Goal: Task Accomplishment & Management: Manage account settings

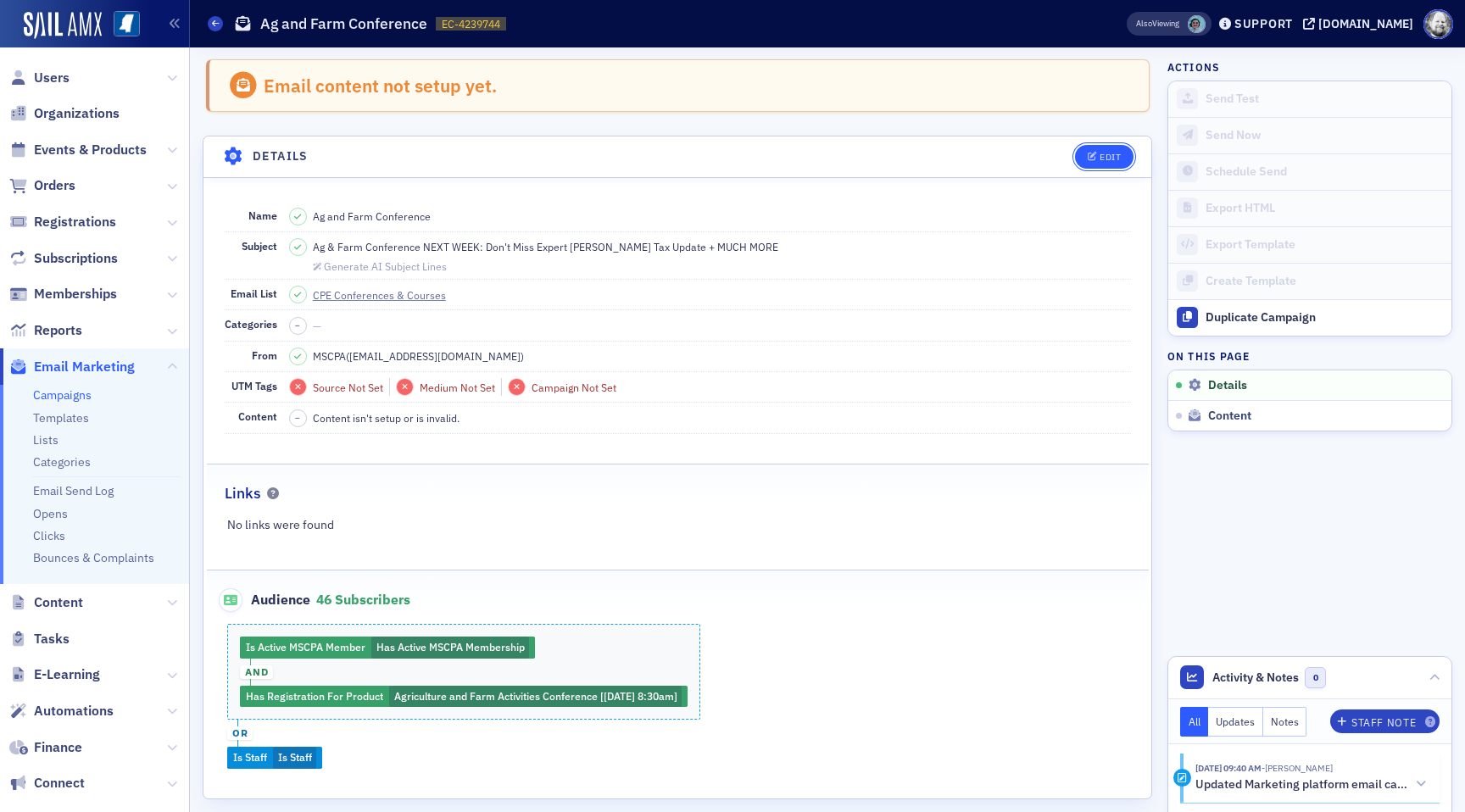
click at [1110, 161] on button "Edit" at bounding box center [1104, 156] width 58 height 24
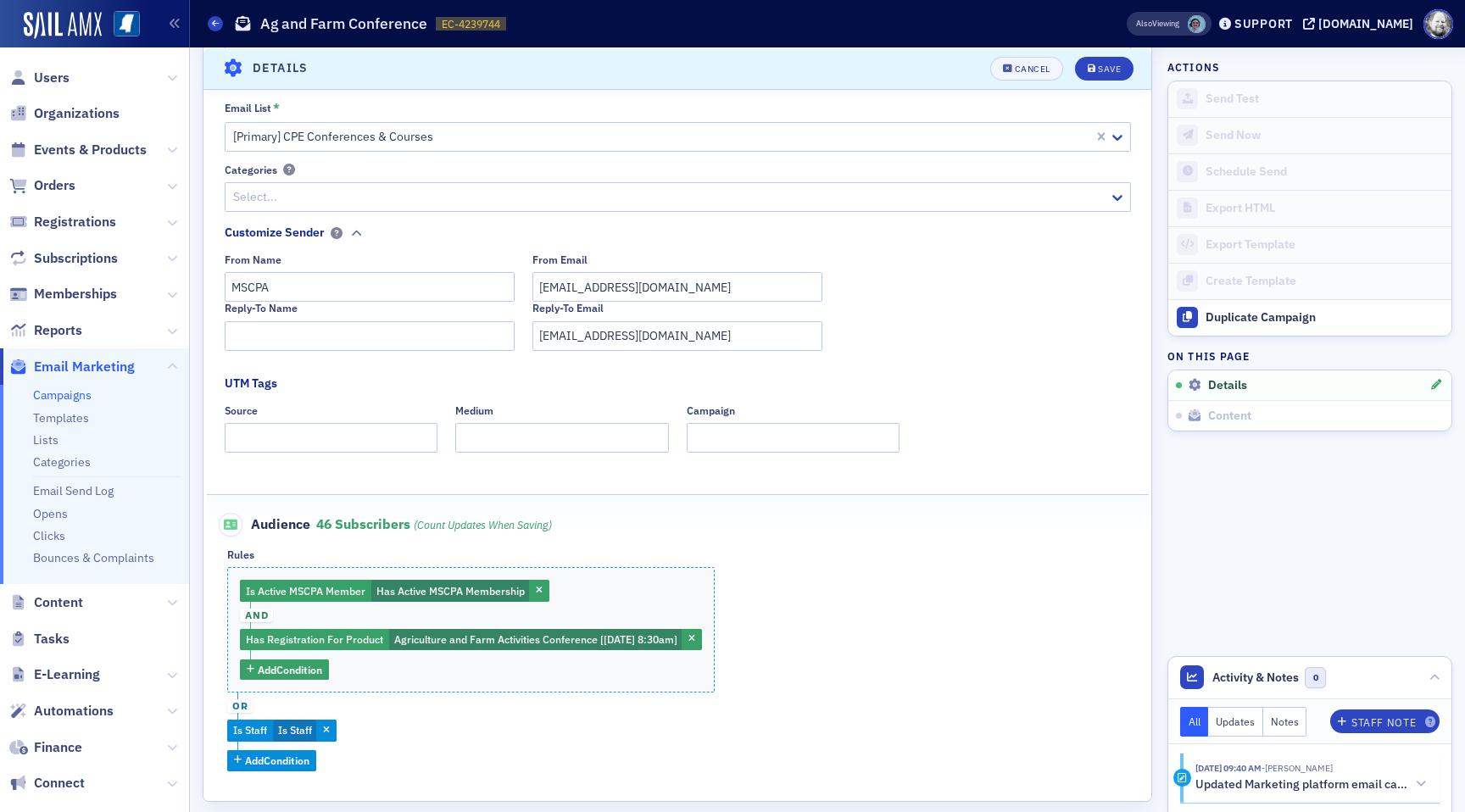
scroll to position [282, 0]
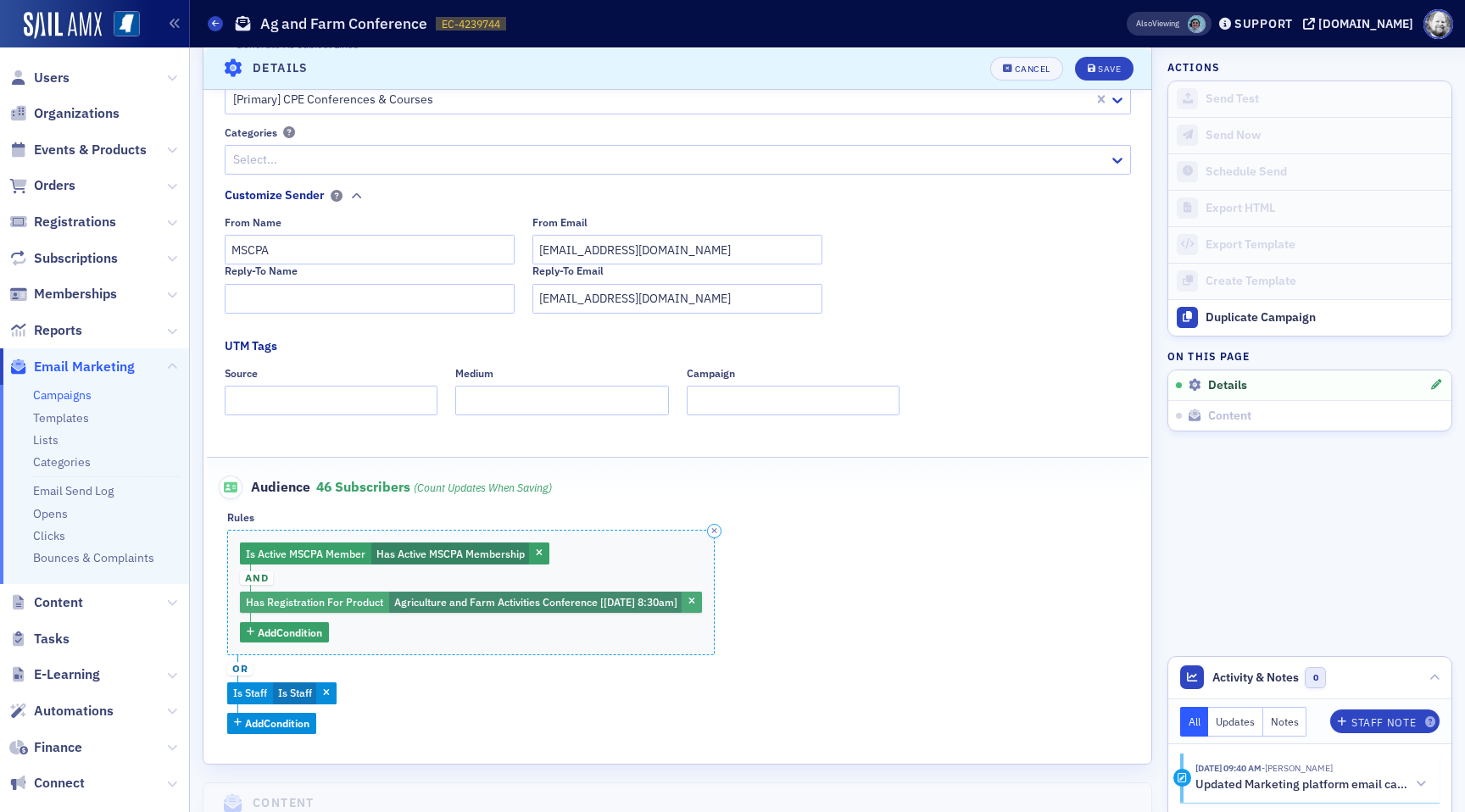
click at [342, 596] on span "Has Registration For Product" at bounding box center [314, 602] width 137 height 14
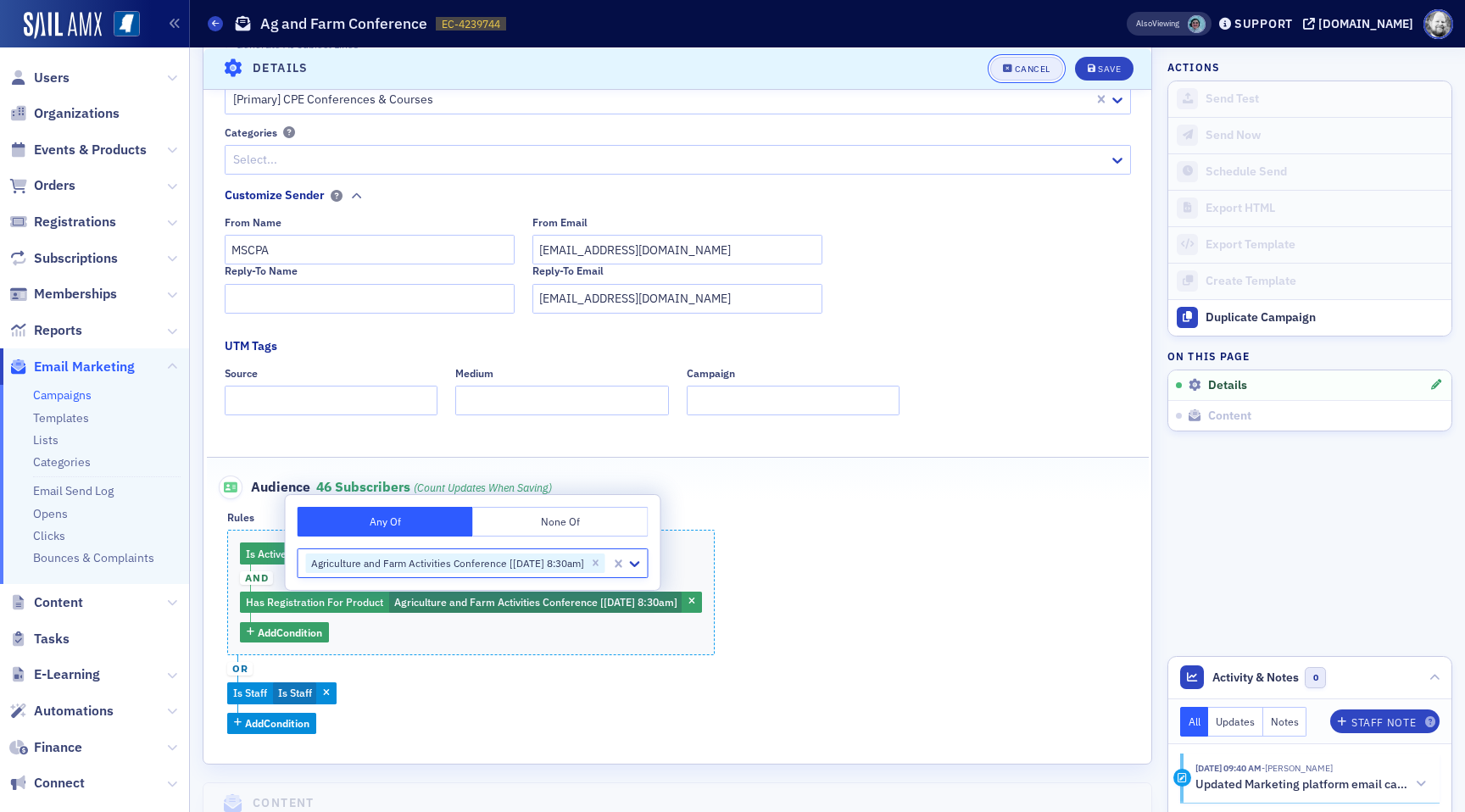
click at [1051, 59] on button "Cancel" at bounding box center [1027, 67] width 73 height 24
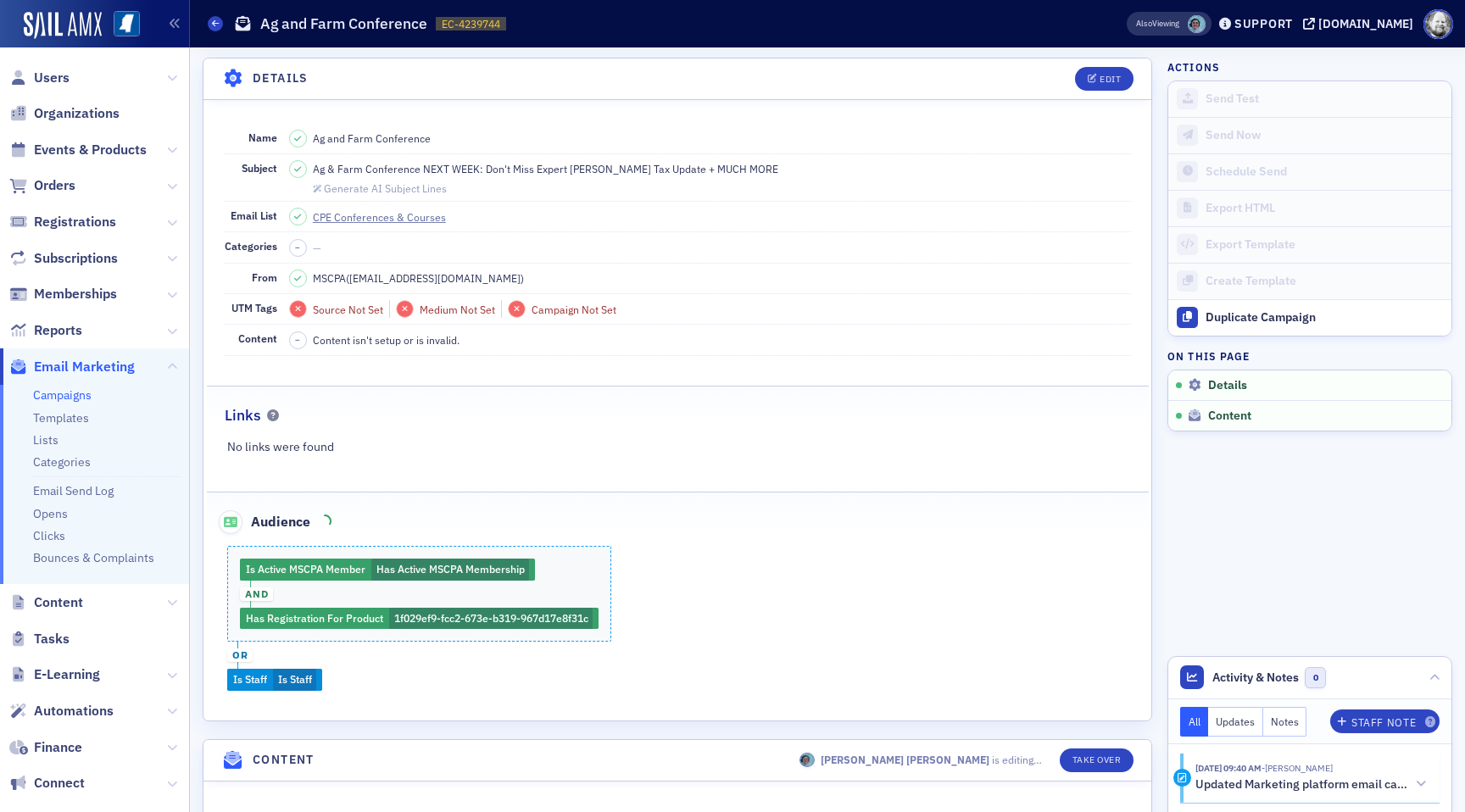
scroll to position [78, 0]
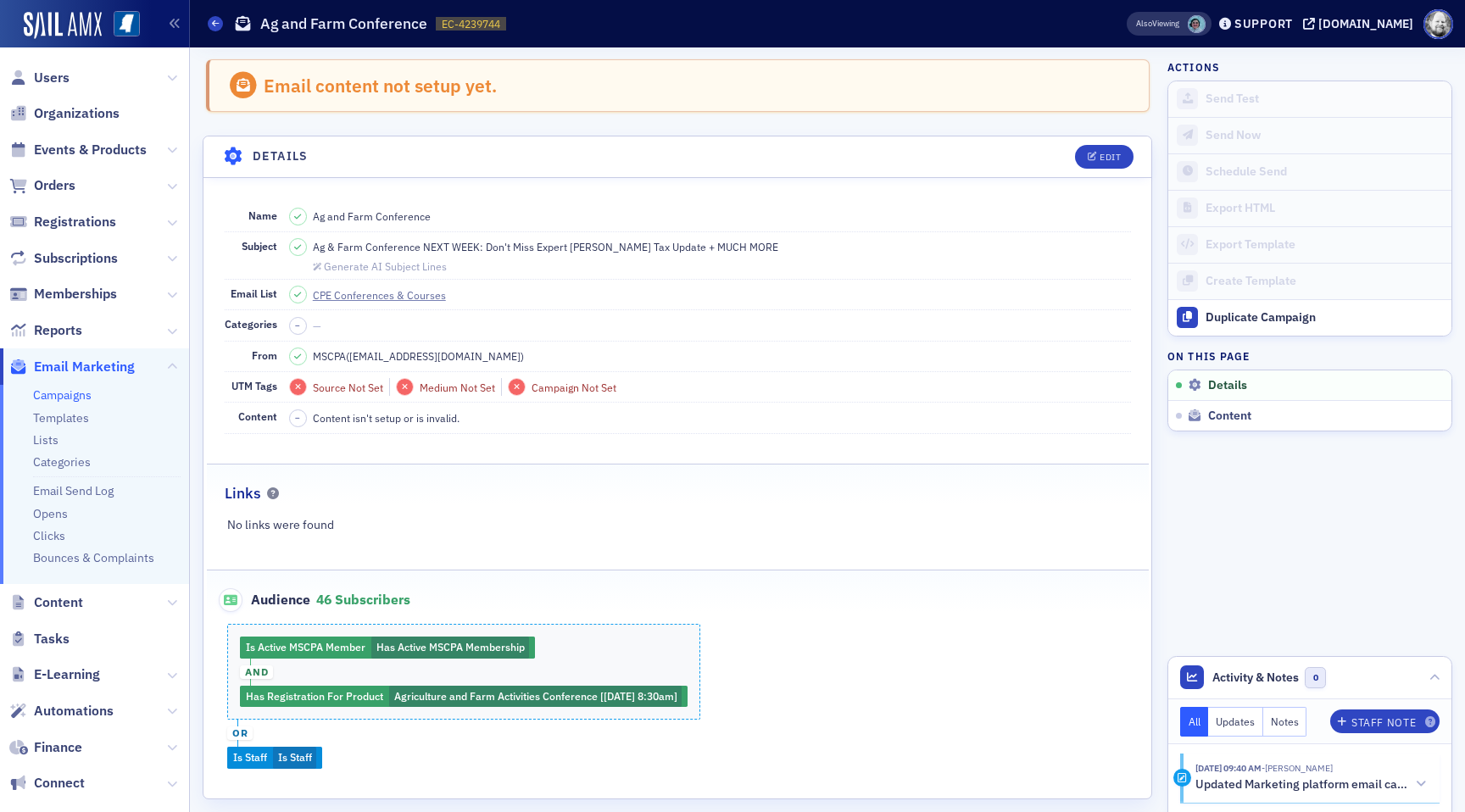
drag, startPoint x: 394, startPoint y: 695, endPoint x: 625, endPoint y: 700, distance: 231.1
click at [625, 700] on div "Is Active MSCPA Member Has Active MSCPA Membership and Has Registration For Pro…" at bounding box center [677, 695] width 941 height 144
copy span "Agriculture and Farm Activities Conference [[DATE] 8:30am]"
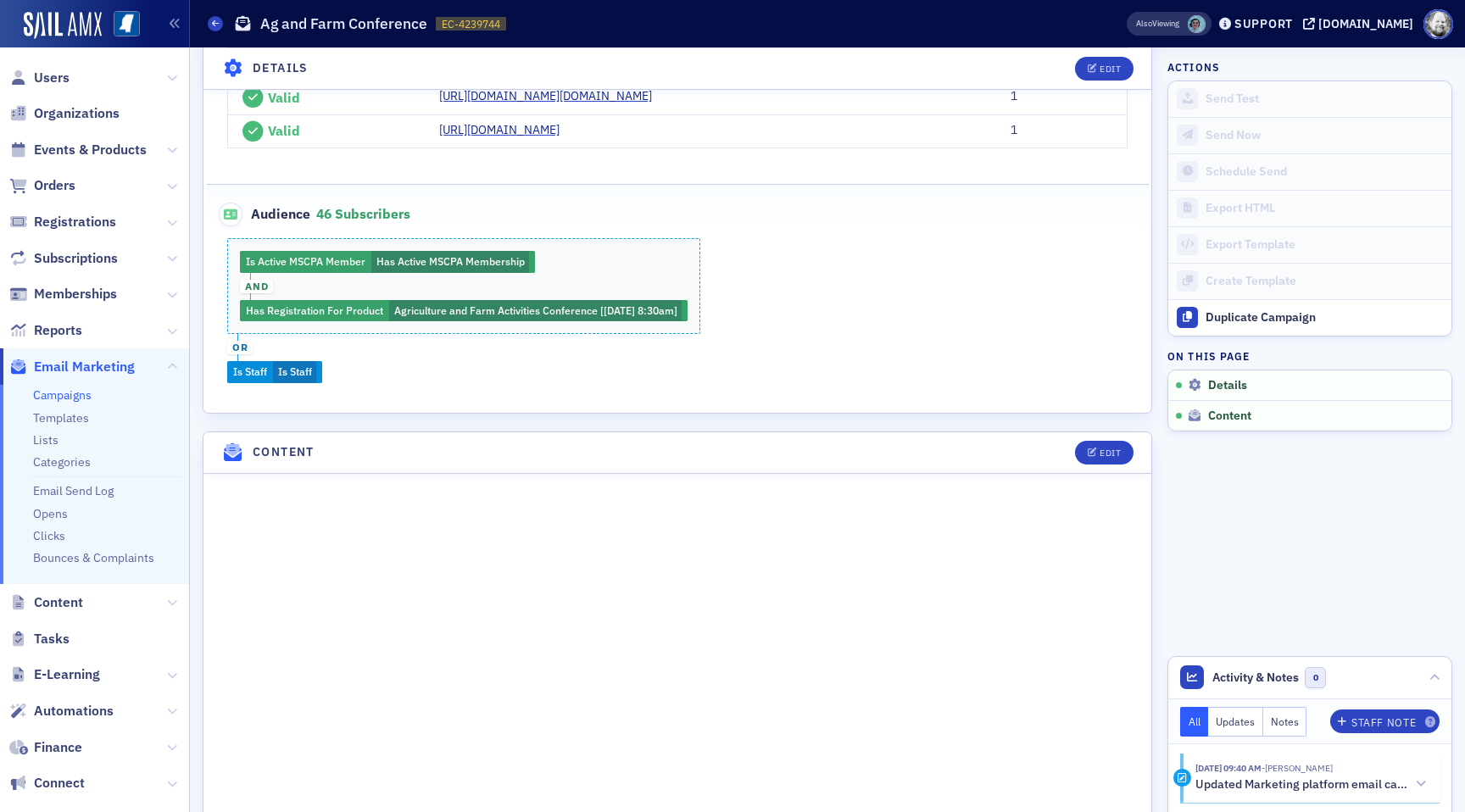
scroll to position [661, 0]
click at [342, 356] on div "Is Active MSCPA Member Has Active MSCPA Membership and Has Registration For Pro…" at bounding box center [677, 309] width 941 height 144
click at [1097, 72] on span "Edit" at bounding box center [1104, 68] width 33 height 10
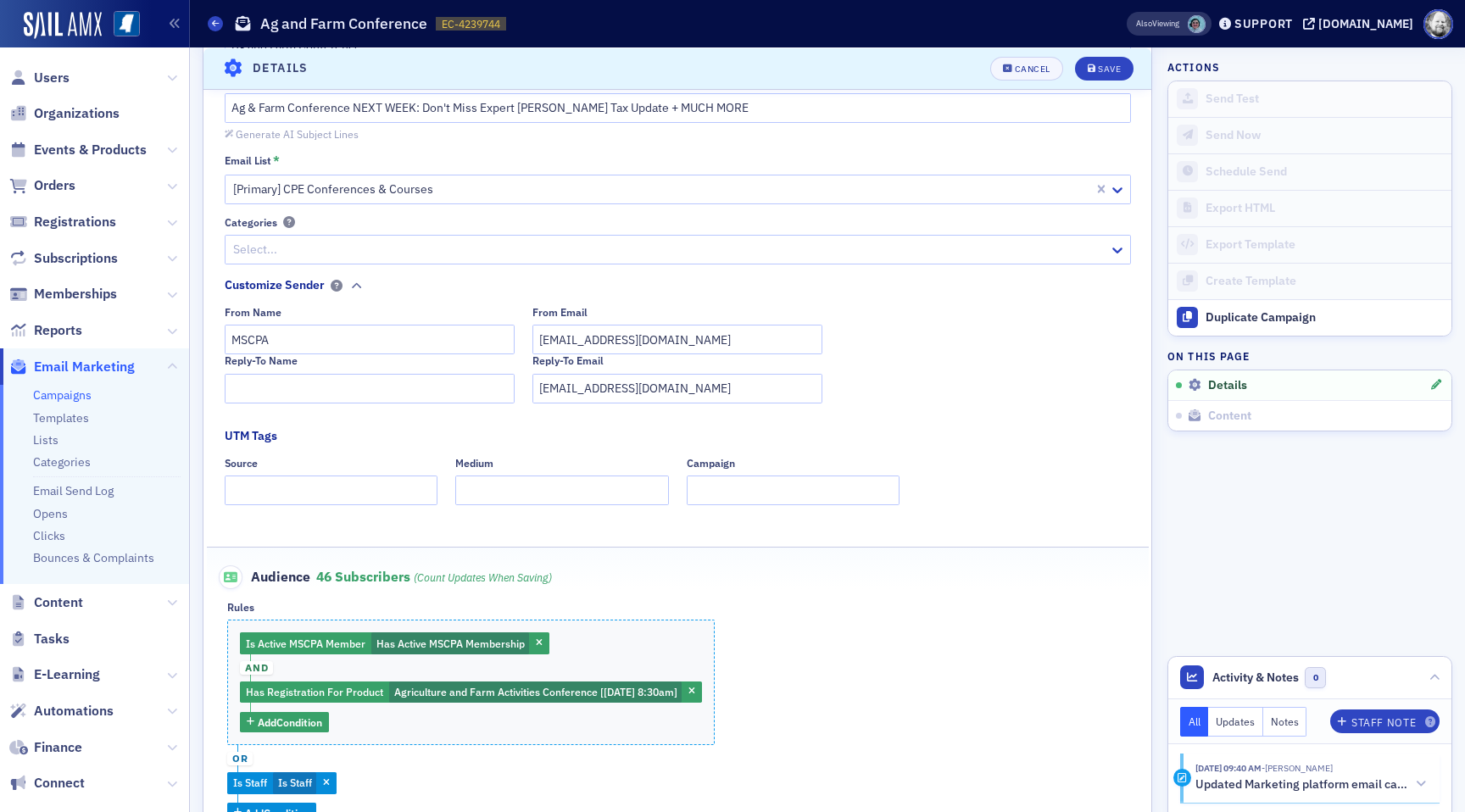
scroll to position [202, 0]
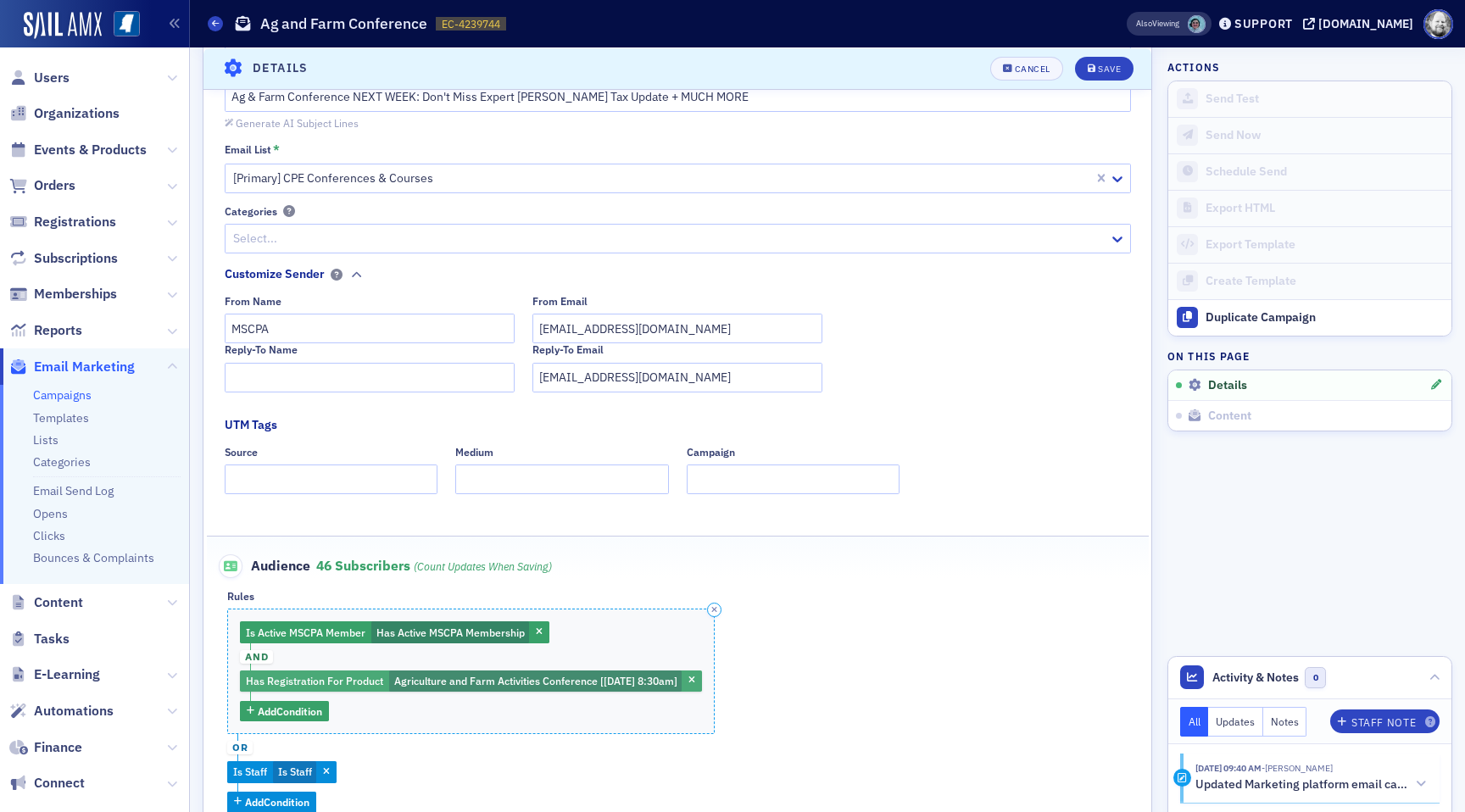
click at [384, 685] on span "Has Registration For Product" at bounding box center [315, 679] width 143 height 18
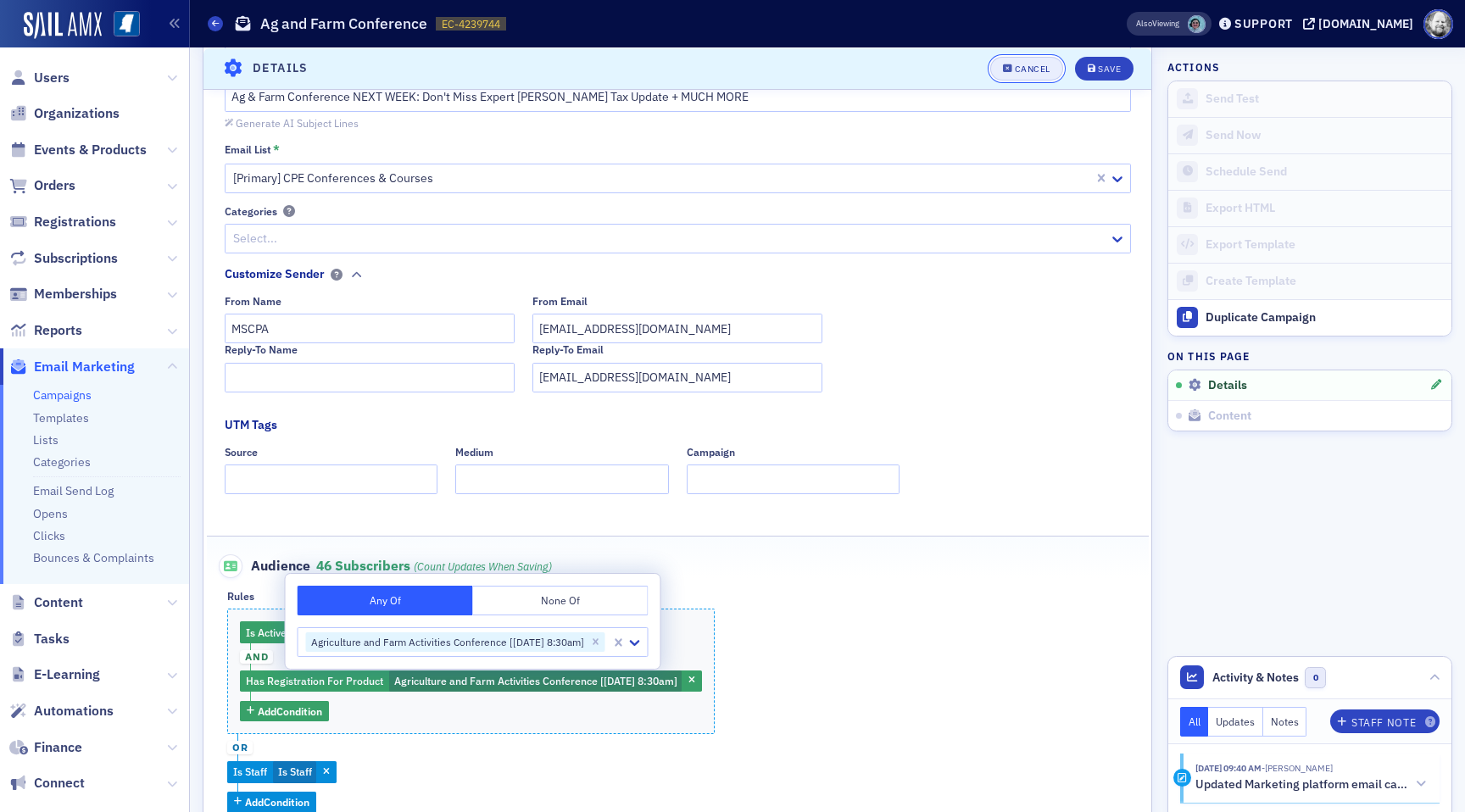
click at [1011, 65] on icon "button" at bounding box center [1008, 68] width 10 height 10
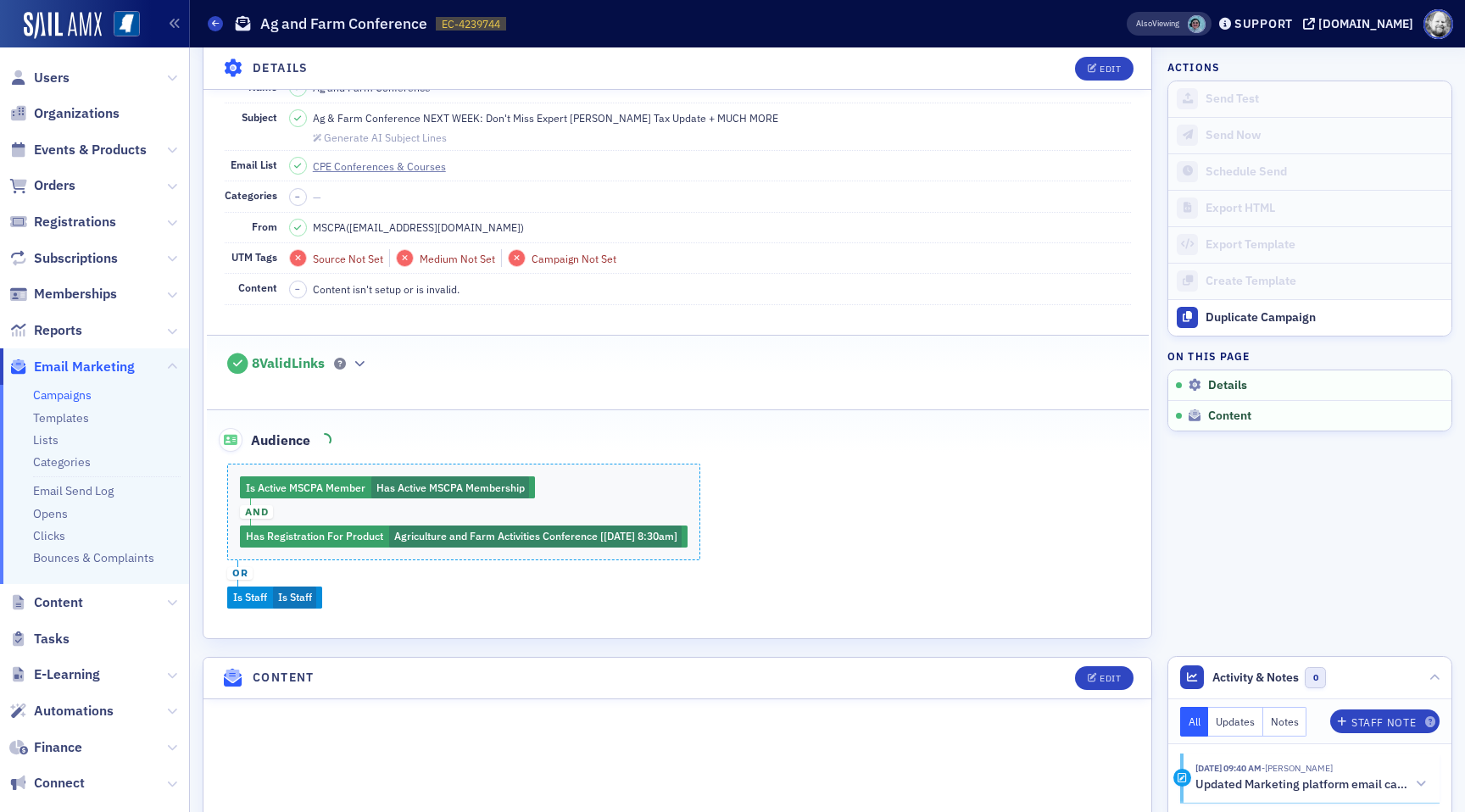
scroll to position [78, 0]
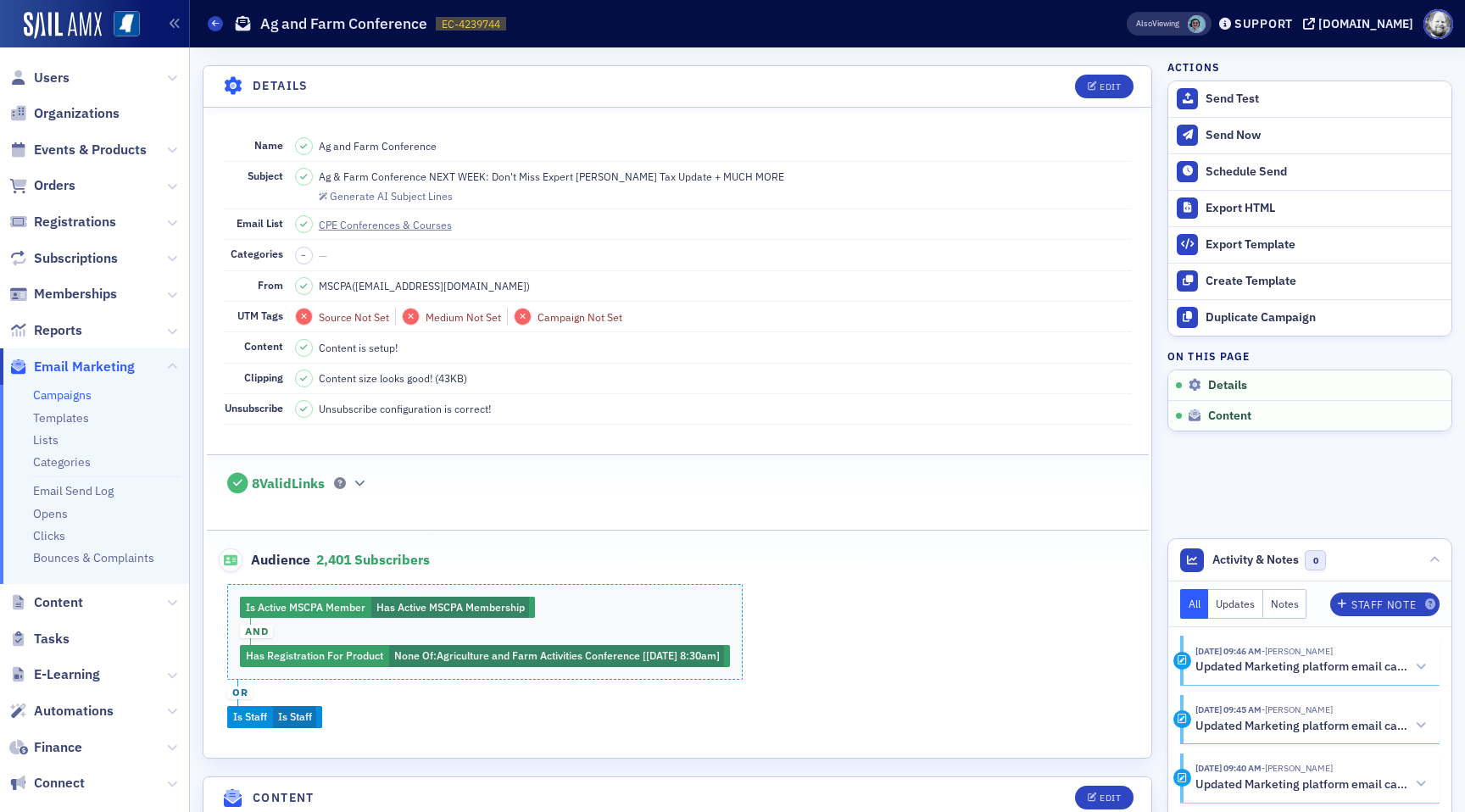
scroll to position [75, 0]
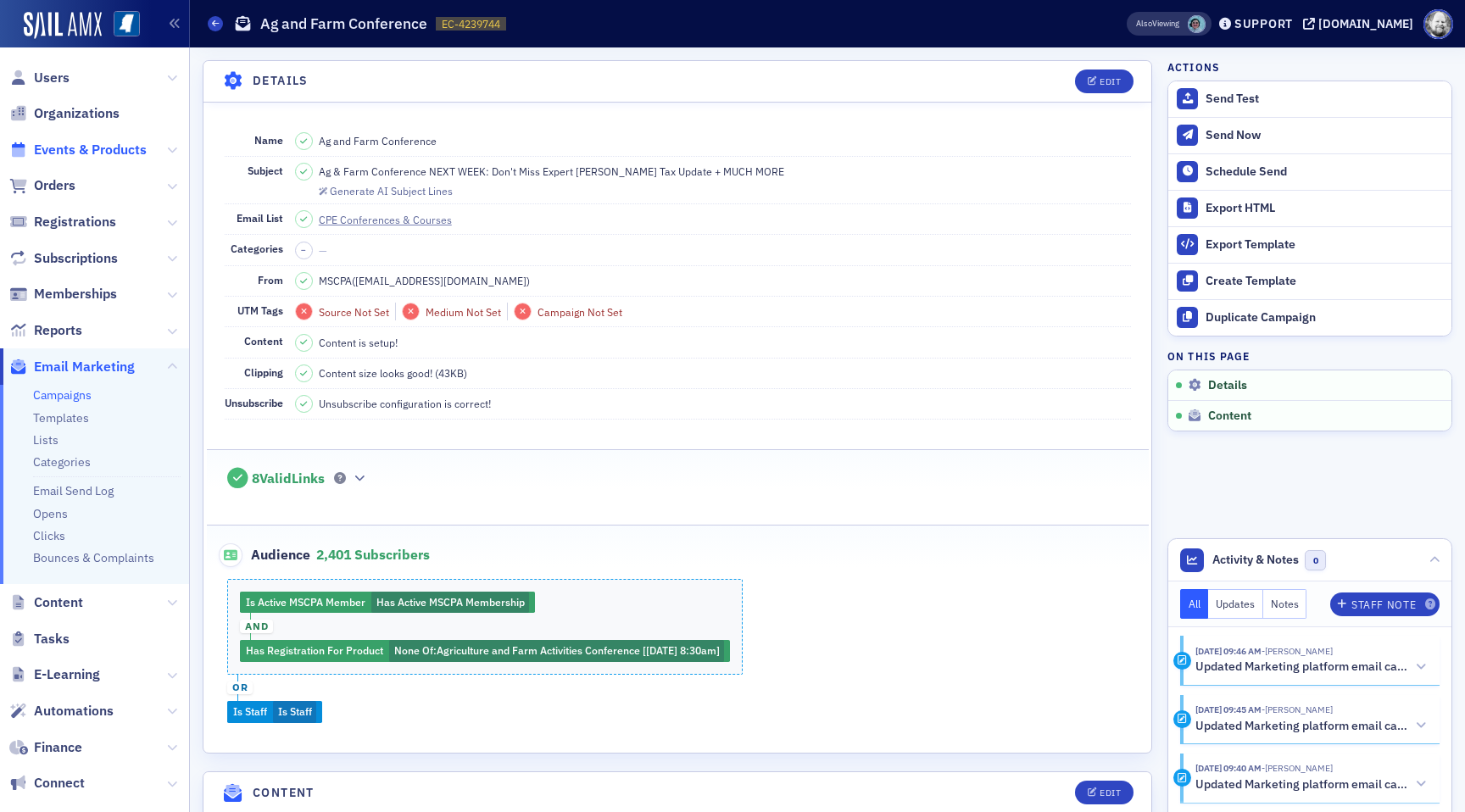
click at [106, 151] on span "Events & Products" at bounding box center [90, 149] width 113 height 18
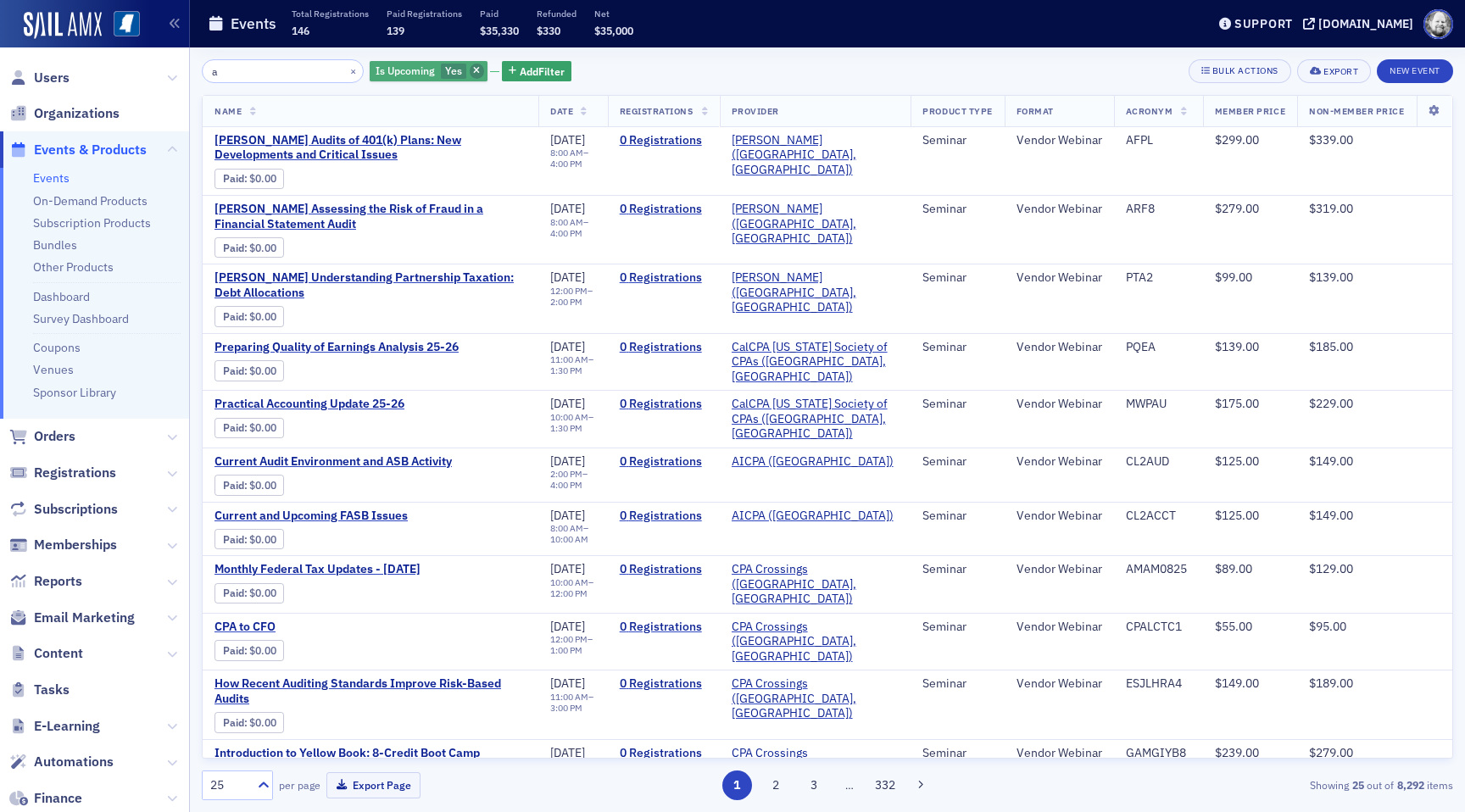
type input "a"
click at [469, 68] on span "button" at bounding box center [476, 71] width 15 height 15
click at [244, 63] on input "a" at bounding box center [283, 71] width 162 height 24
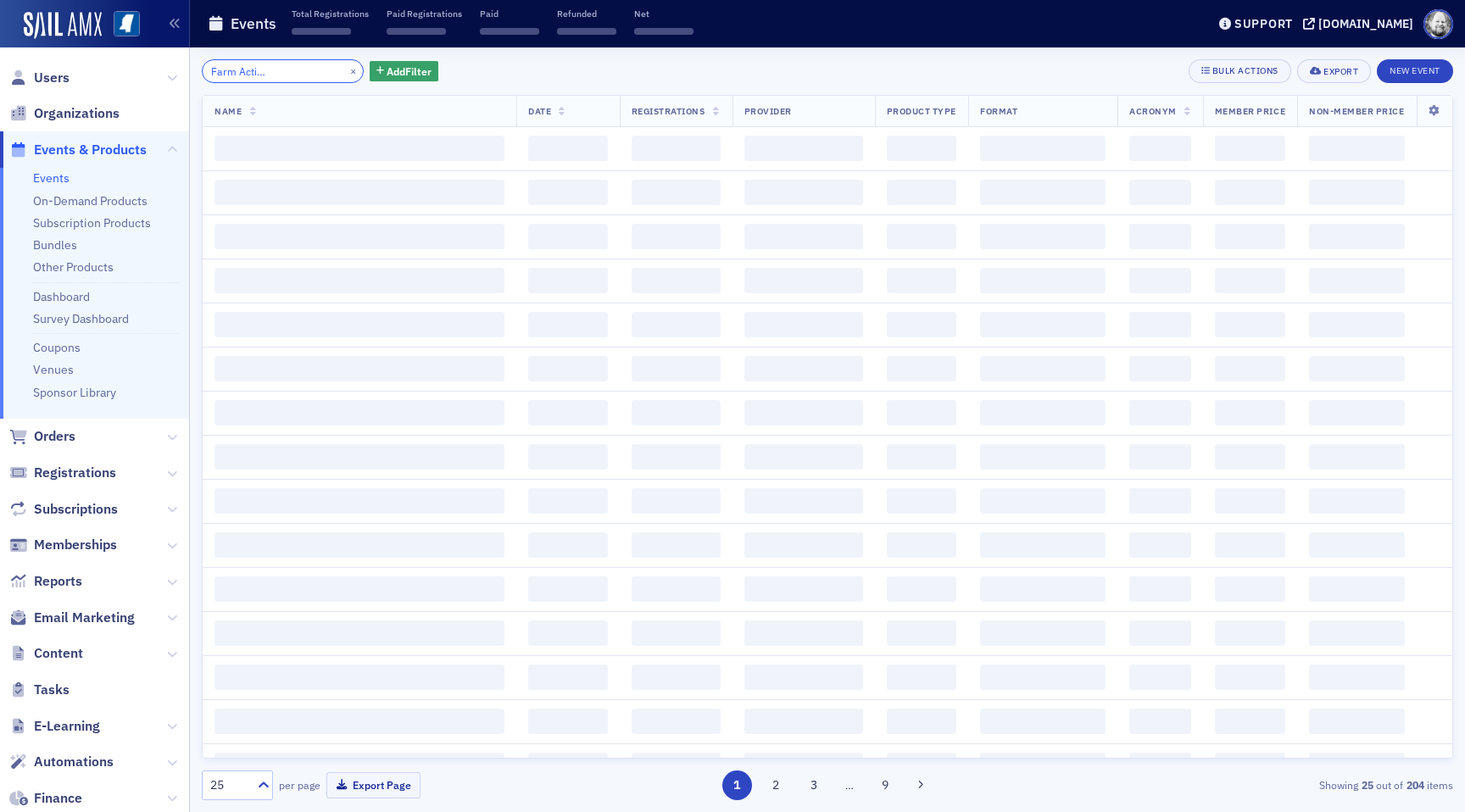
type input "Agriculture and Farm Activities Conference"
